Goal: Check status: Check status

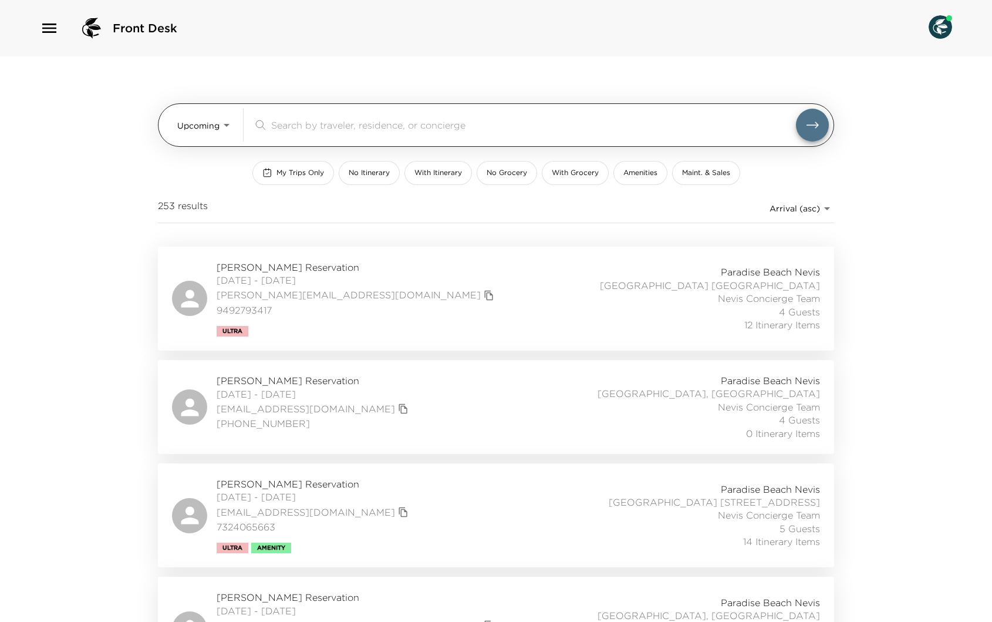
scroll to position [61, 0]
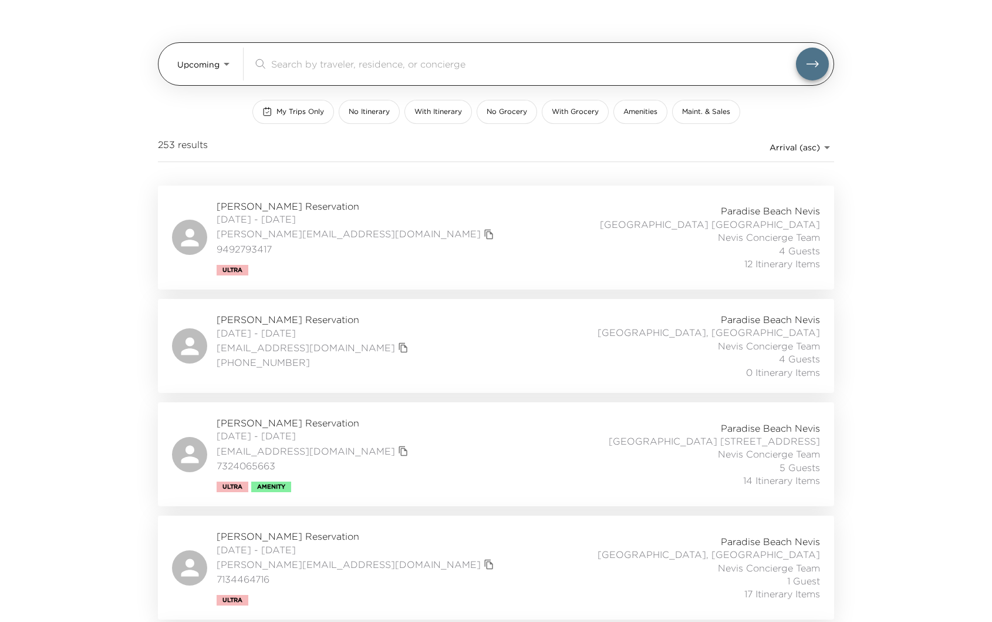
click at [227, 65] on body "Front Desk Upcoming Upcoming ​ My Trips Only No Itinerary With Itinerary No Gro…" at bounding box center [496, 250] width 992 height 622
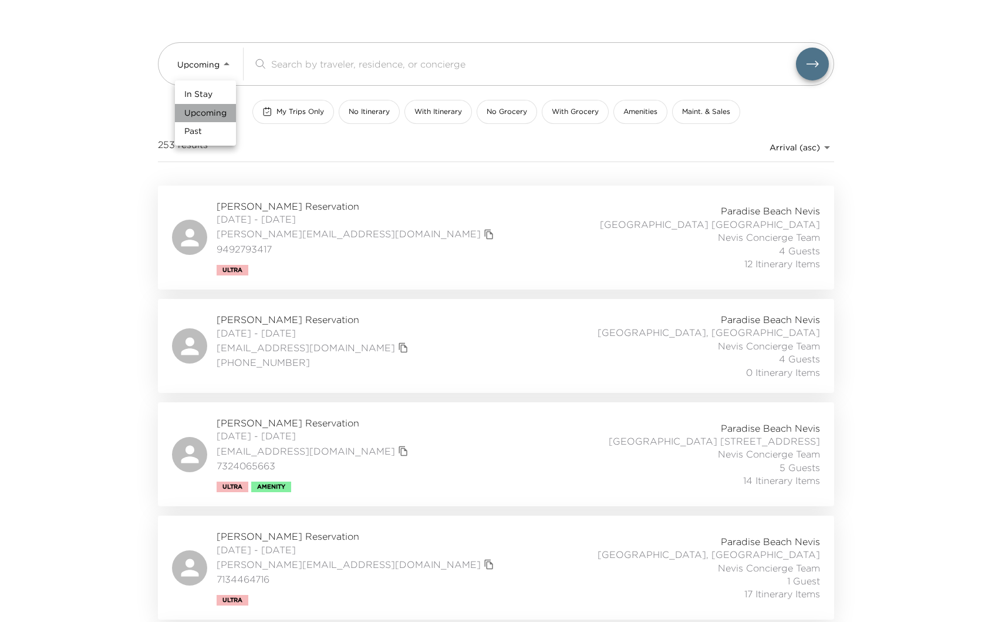
click at [214, 112] on span "Upcoming" at bounding box center [205, 113] width 42 height 12
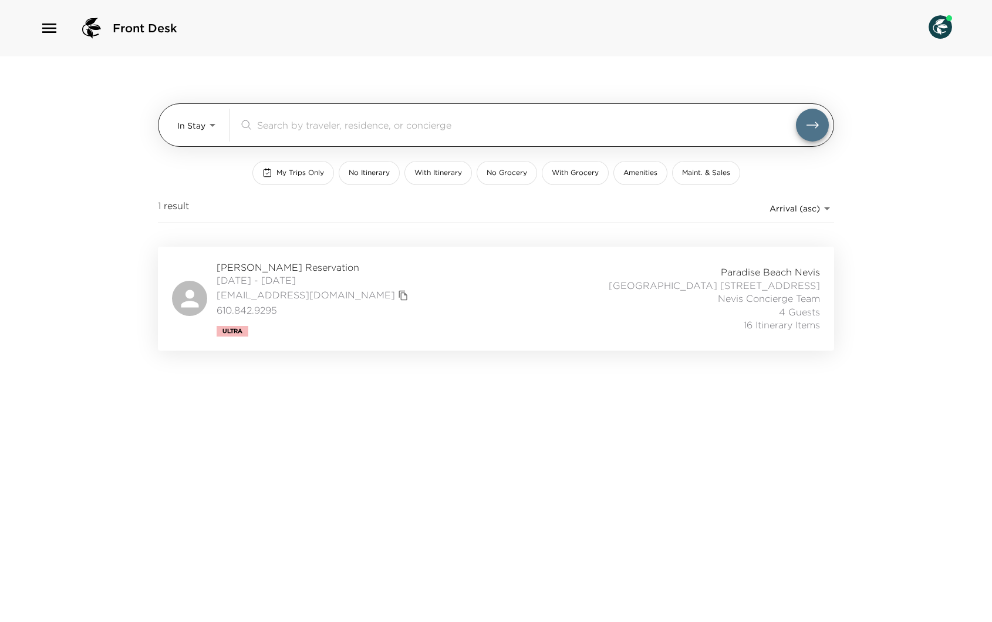
click at [217, 123] on body "Front Desk In Stay In-Stay ​ My Trips Only No Itinerary With Itinerary No Groce…" at bounding box center [496, 311] width 992 height 622
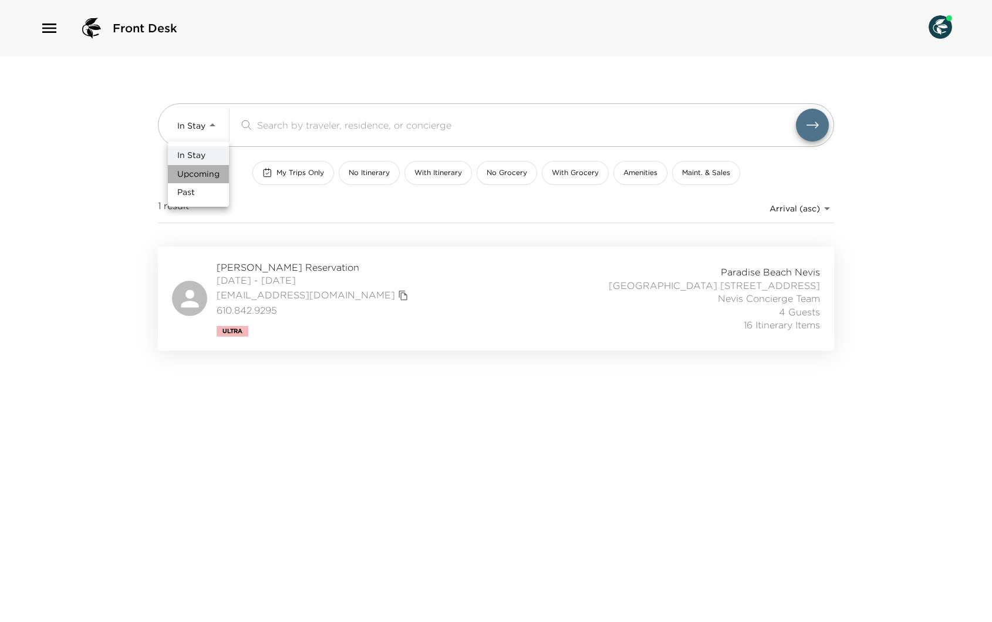
click at [203, 174] on span "Upcoming" at bounding box center [198, 174] width 42 height 12
type input "Upcoming"
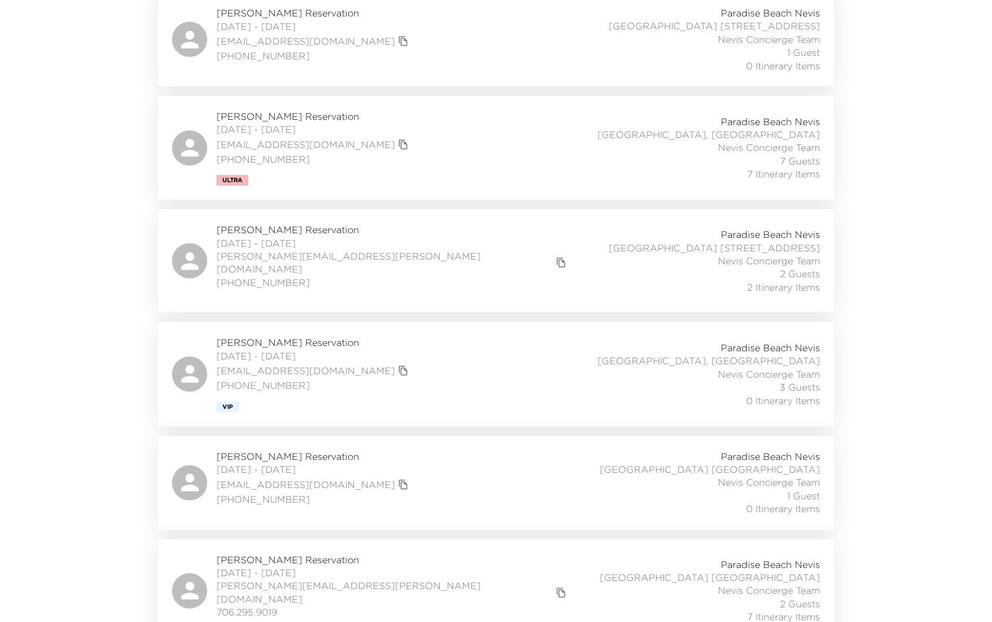
scroll to position [1864, 0]
click at [375, 335] on div "[PERSON_NAME] Reservation [DATE] - [DATE] [EMAIL_ADDRESS][DOMAIN_NAME] [PHONE_N…" at bounding box center [496, 373] width 648 height 76
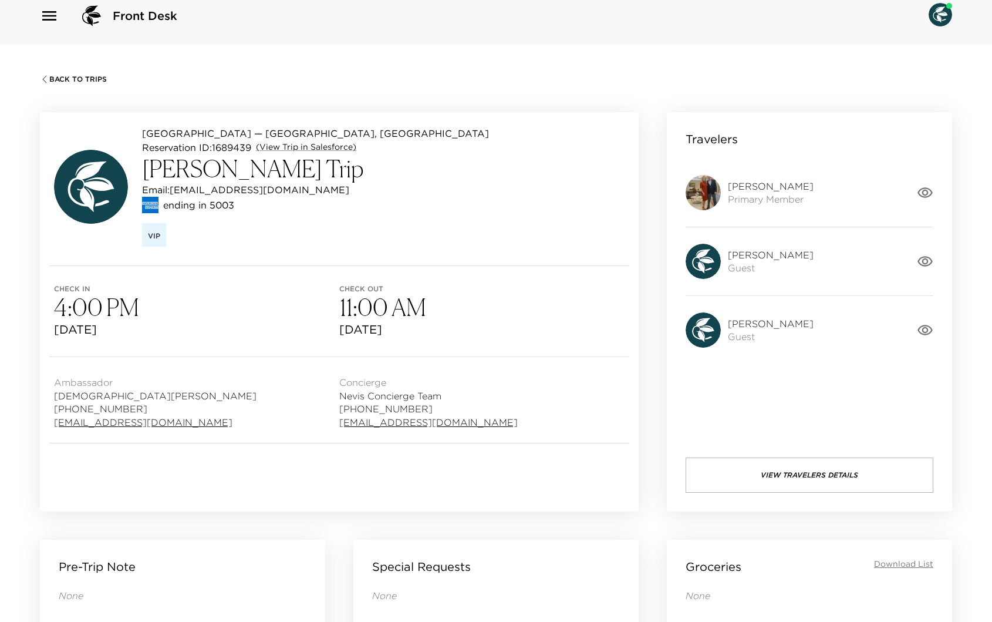
scroll to position [12, 0]
click at [926, 191] on icon "button" at bounding box center [924, 193] width 15 height 11
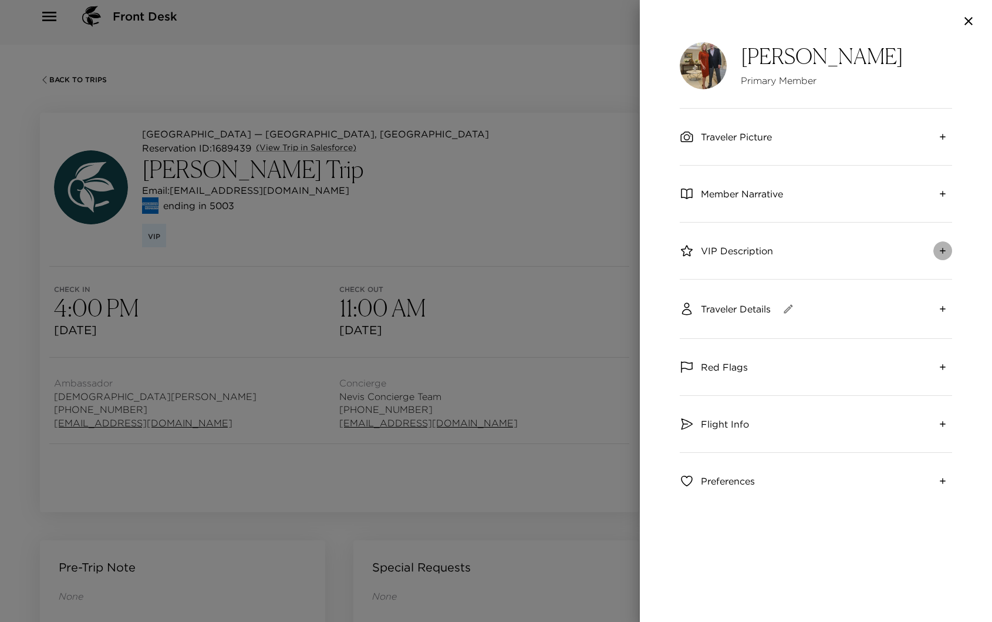
click at [942, 250] on icon "expand" at bounding box center [942, 250] width 9 height 9
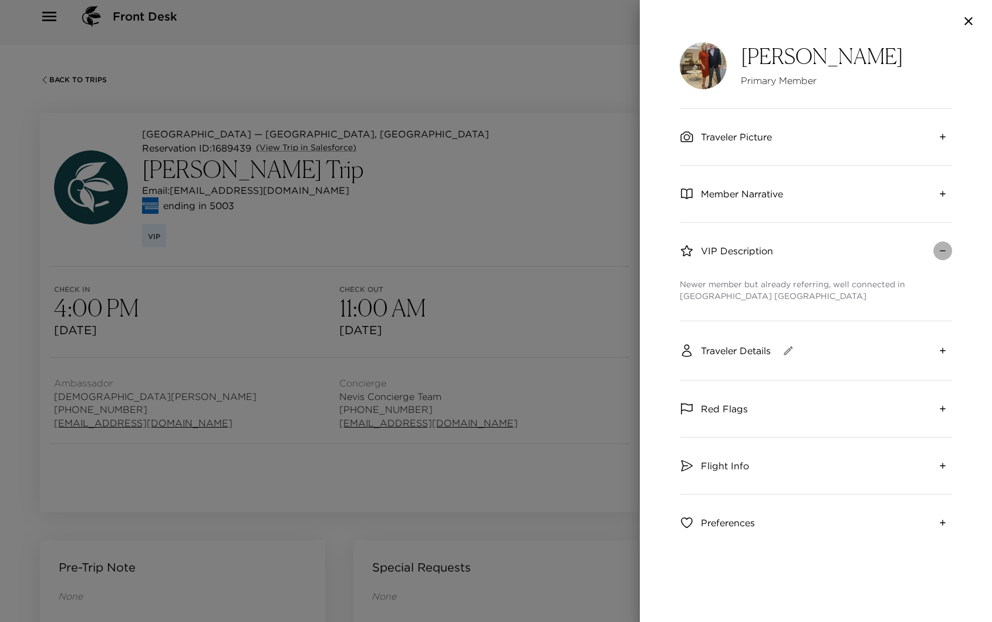
click at [940, 249] on icon "collapse" at bounding box center [942, 250] width 9 height 9
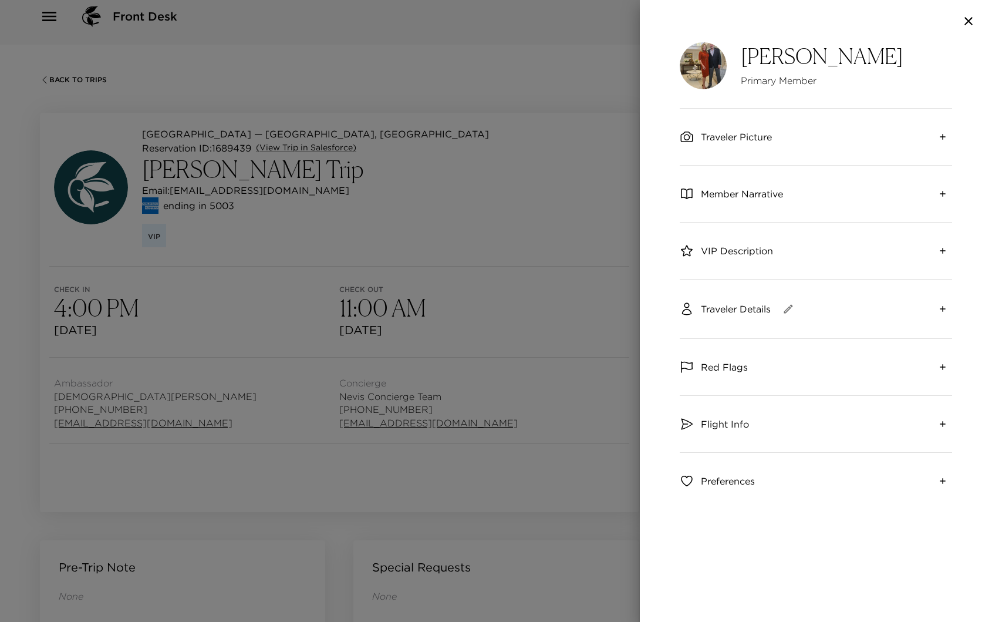
click at [943, 193] on icon "expand" at bounding box center [942, 193] width 5 height 5
